Goal: Task Accomplishment & Management: Manage account settings

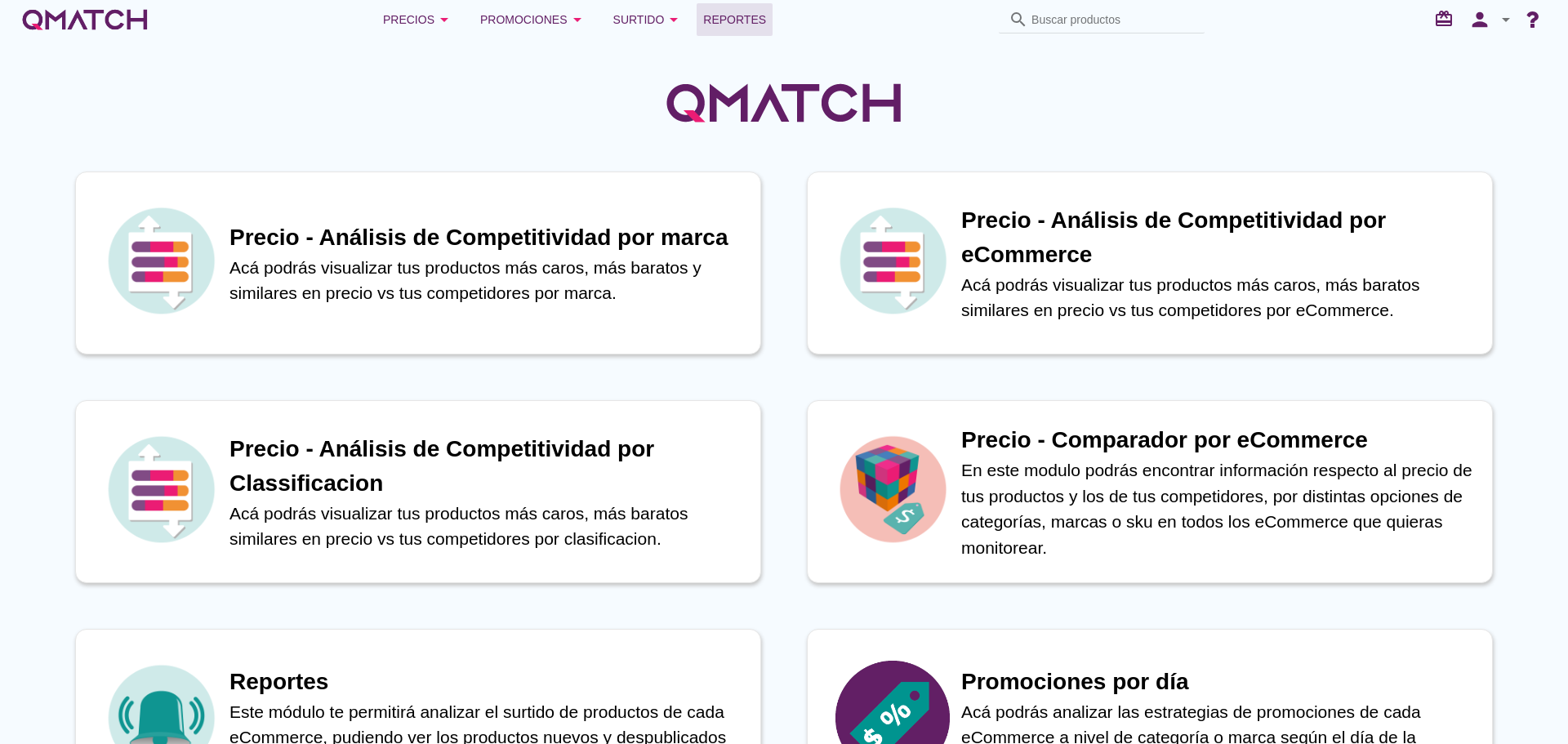
click at [717, 21] on span "Reportes" at bounding box center [734, 20] width 63 height 20
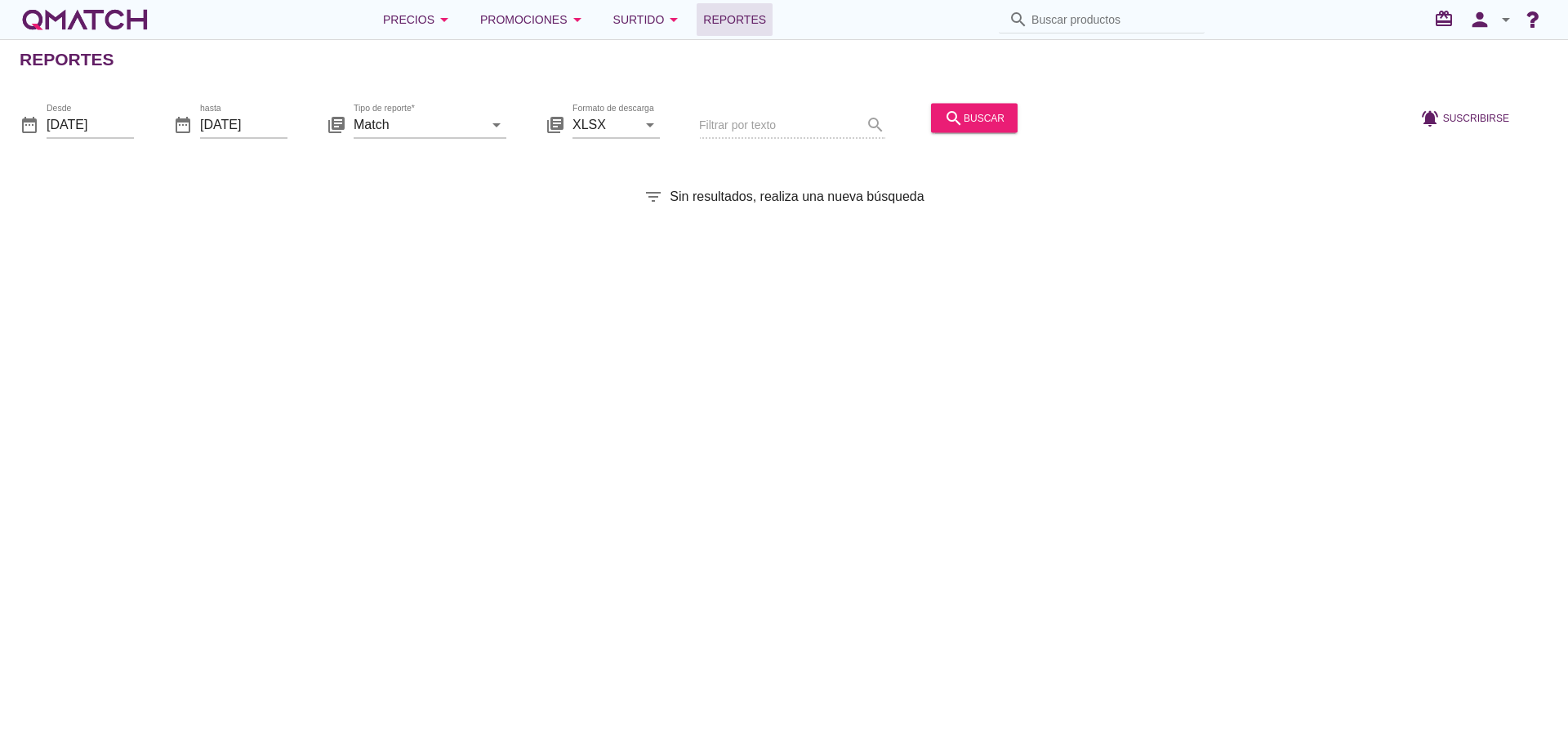
click at [1024, 114] on div at bounding box center [1212, 125] width 377 height 55
click at [978, 117] on div "search buscar" at bounding box center [973, 118] width 60 height 20
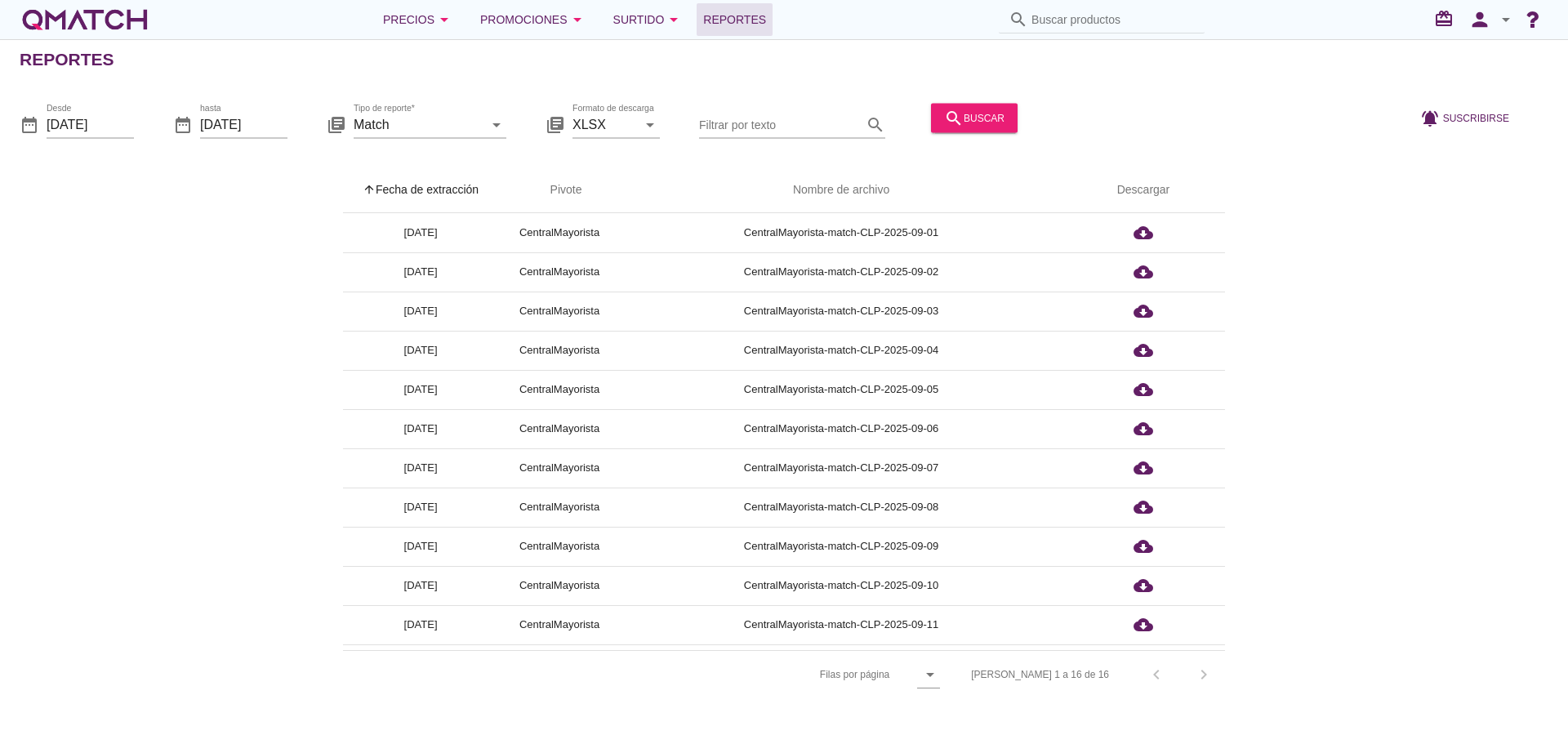
click at [418, 191] on th "arrow_upward Fecha de extracción" at bounding box center [420, 190] width 155 height 45
click at [1467, 25] on icon "person" at bounding box center [1480, 20] width 33 height 23
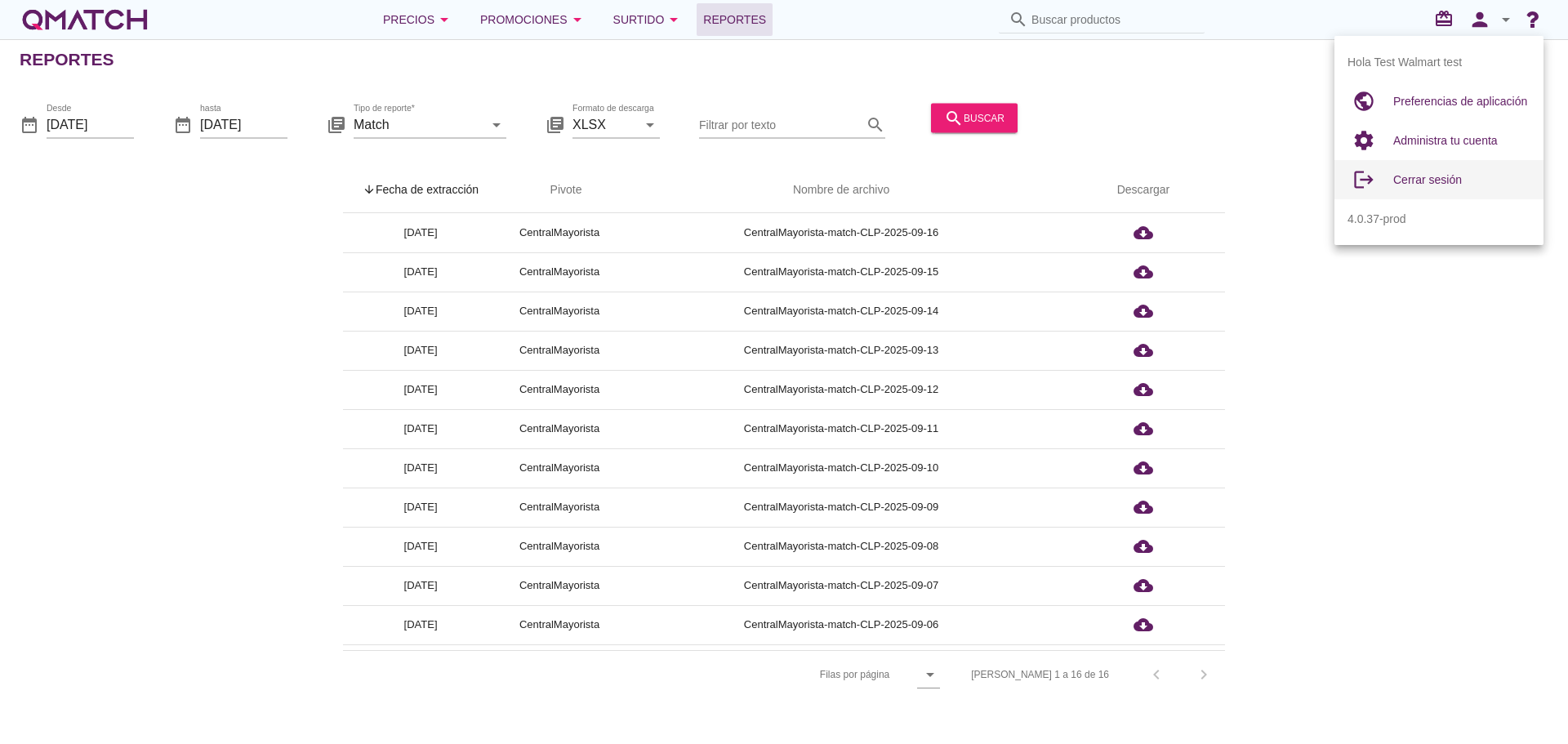
click at [1465, 185] on div "Cerrar sesión" at bounding box center [1461, 180] width 137 height 20
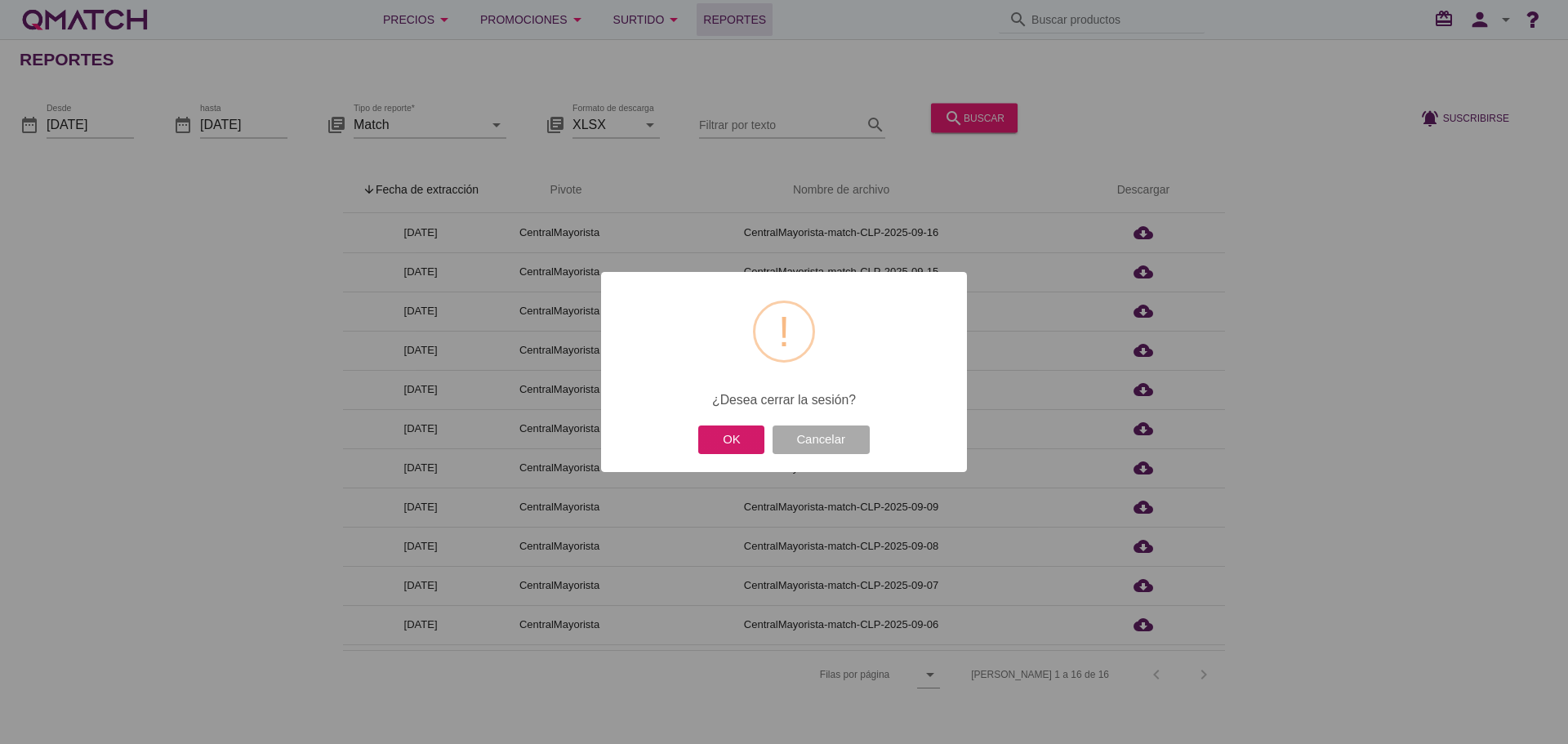
click at [739, 446] on button "OK" at bounding box center [731, 439] width 66 height 29
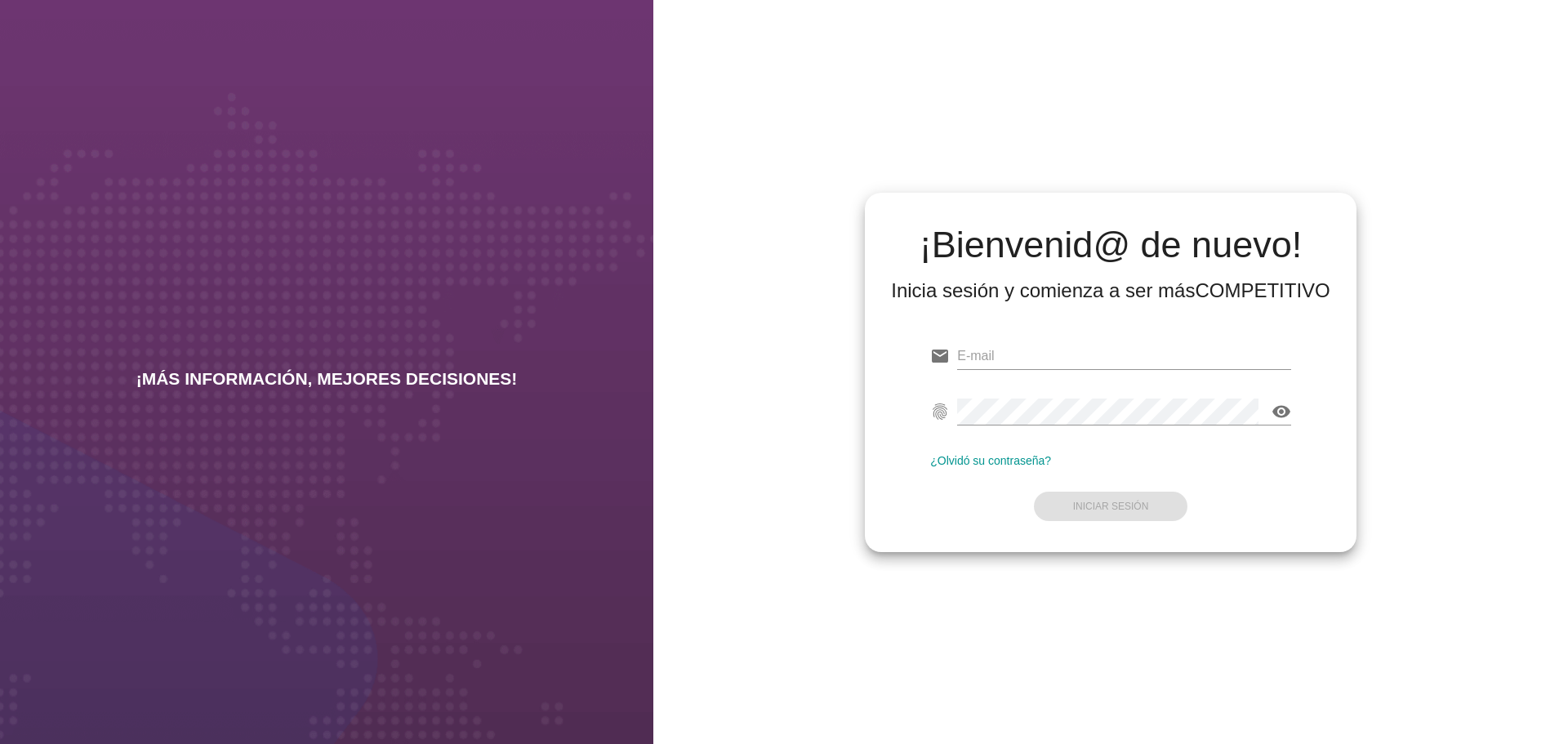
type input "[EMAIL_ADDRESS][DOMAIN_NAME]"
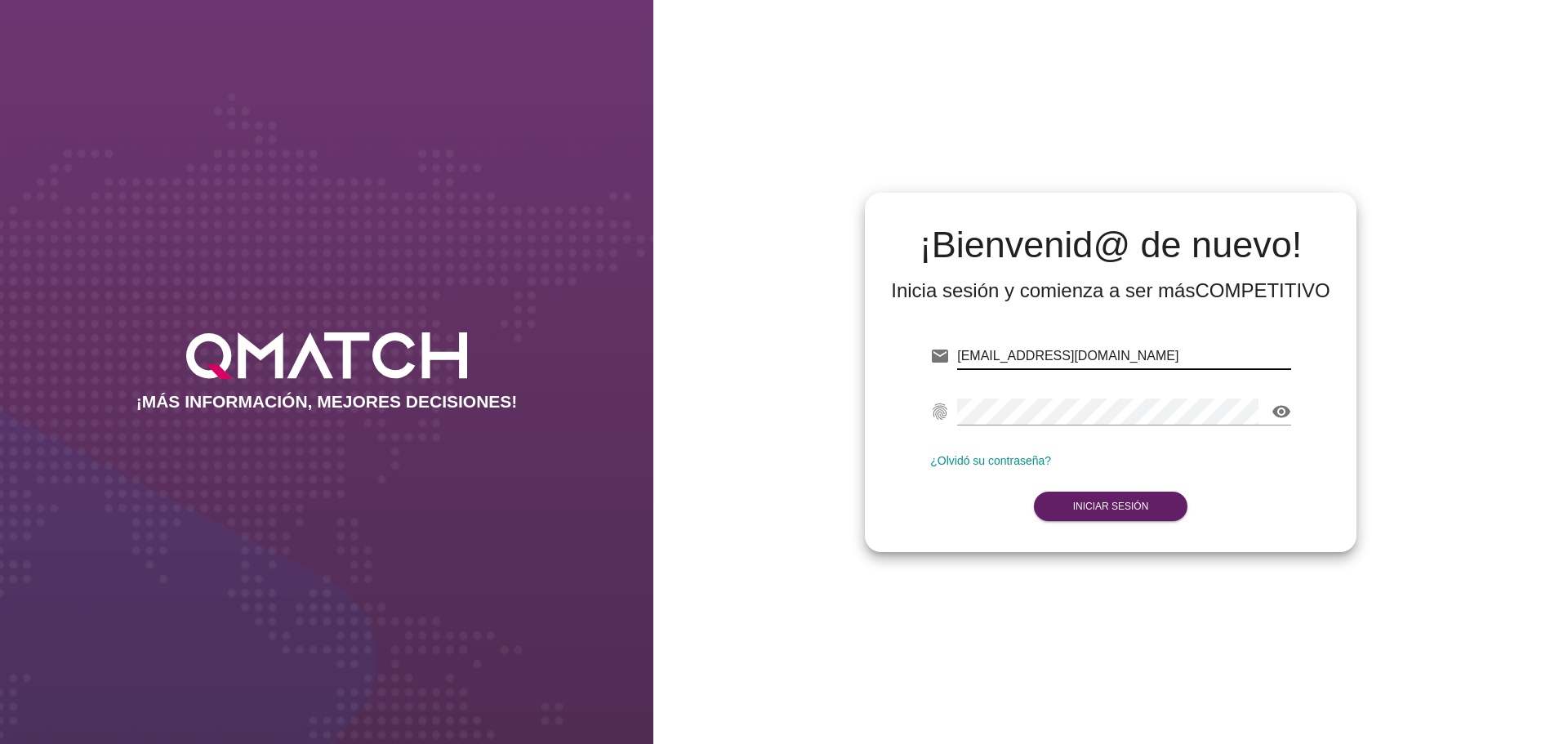
click at [1158, 358] on input "[EMAIL_ADDRESS][DOMAIN_NAME]" at bounding box center [1123, 356] width 334 height 26
type input "[EMAIL_ADDRESS][DOMAIN_NAME]"
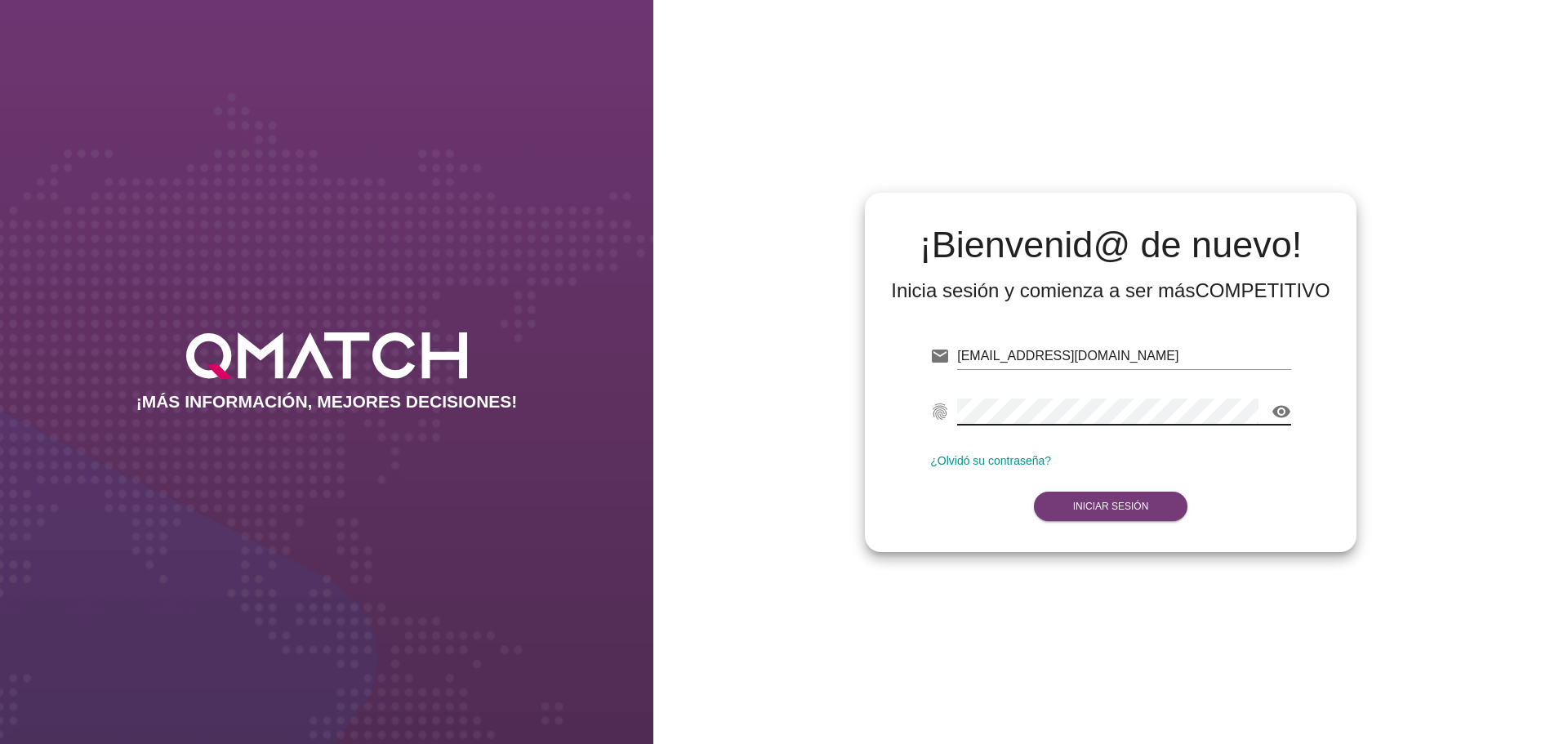
click at [1124, 512] on button "Iniciar Sesión" at bounding box center [1110, 507] width 154 height 30
click at [1122, 502] on strong "Iniciar Sesión" at bounding box center [1111, 506] width 76 height 12
